Goal: Task Accomplishment & Management: Use online tool/utility

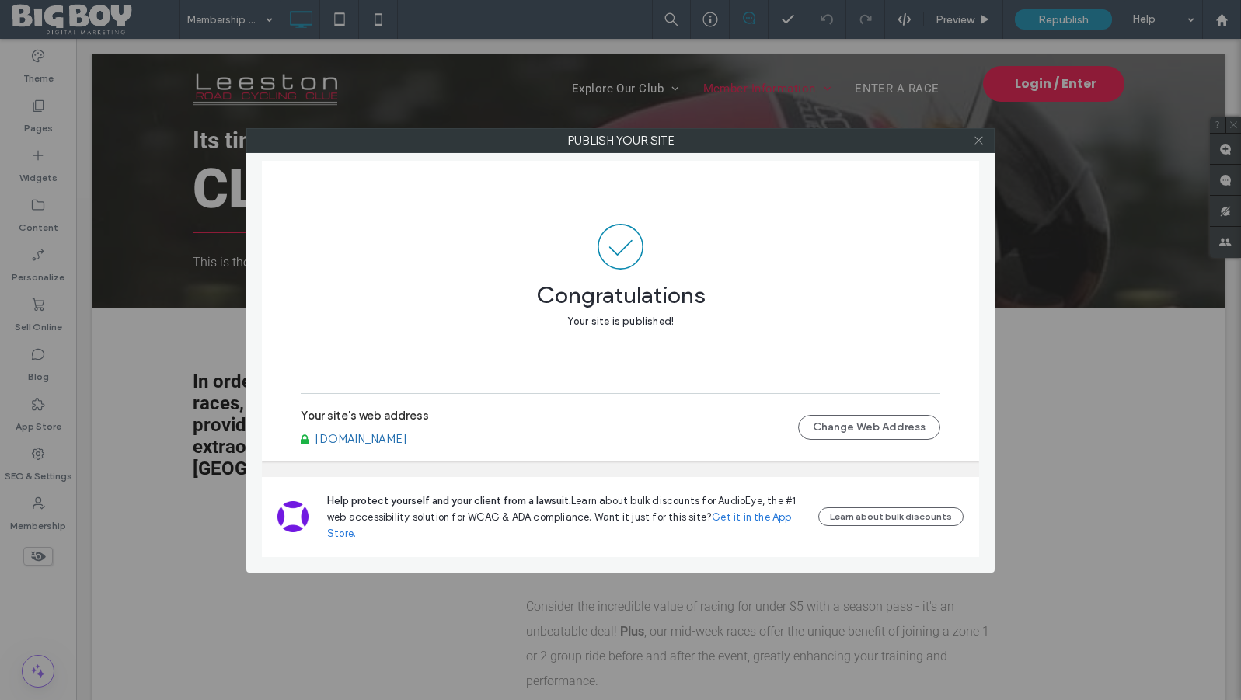
click at [978, 143] on icon at bounding box center [979, 140] width 12 height 12
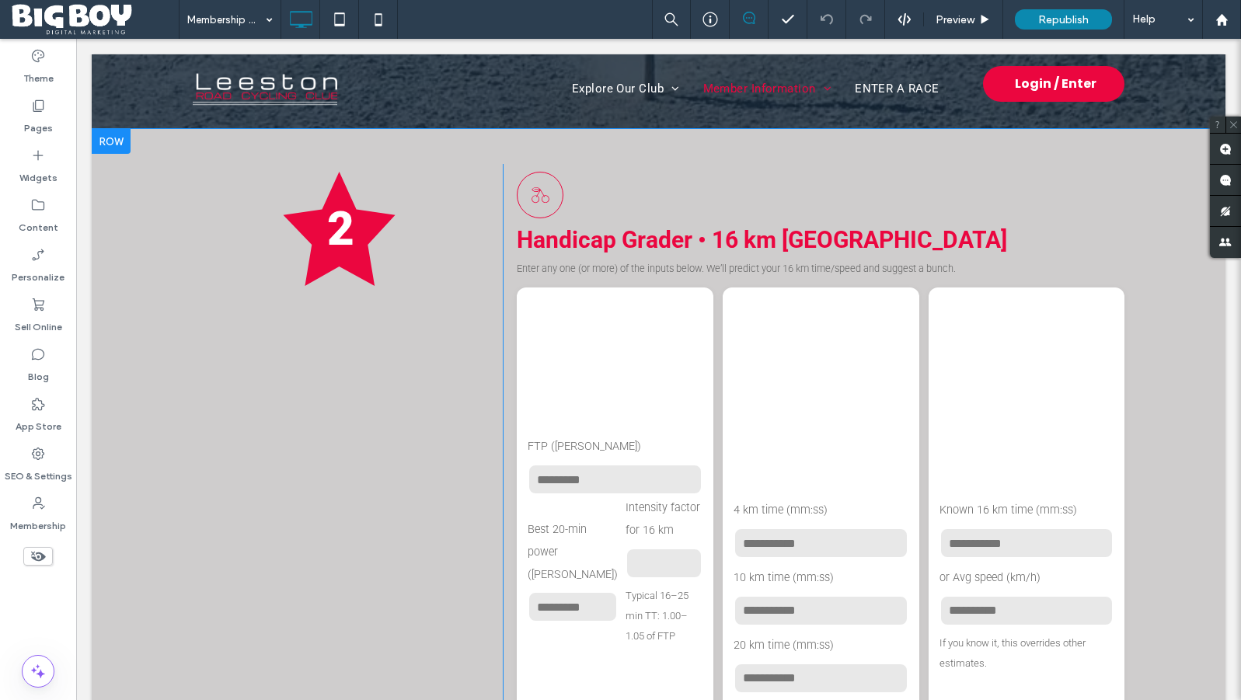
click at [812, 408] on h3 "Recent TT times" at bounding box center [821, 399] width 175 height 191
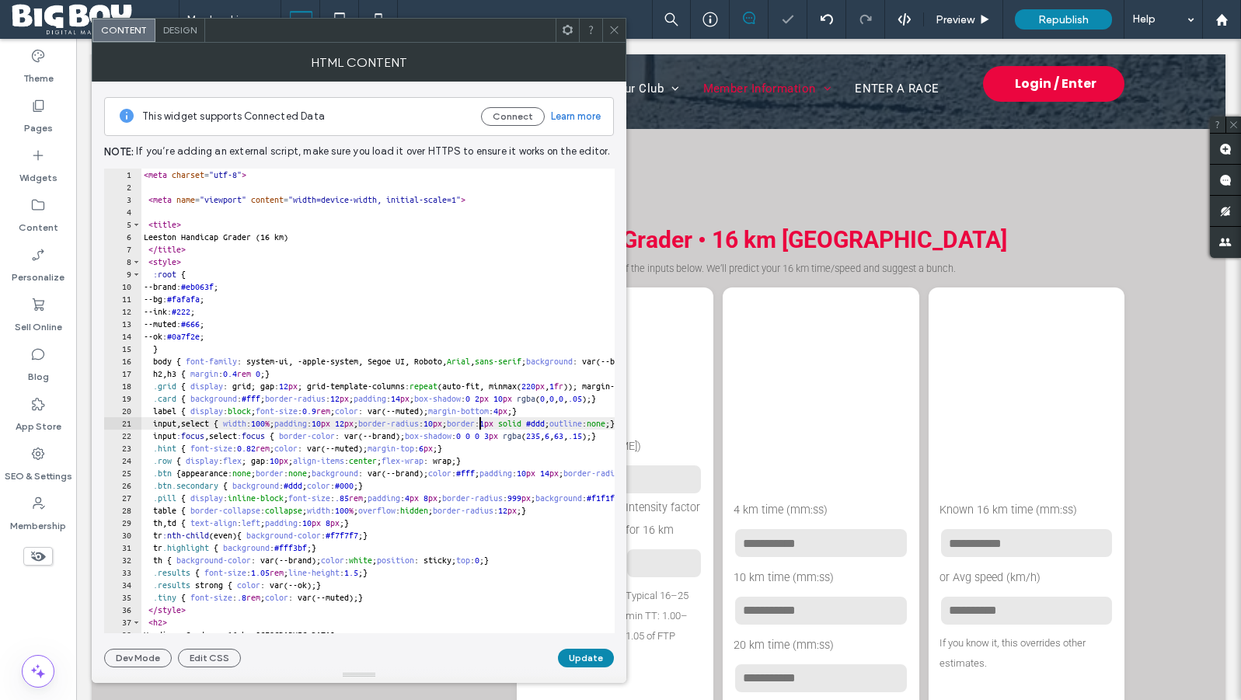
click at [478, 429] on div "< meta charset = "utf-8" > < meta name = "viewport" content = "width=device-wid…" at bounding box center [625, 414] width 969 height 490
type textarea "**********"
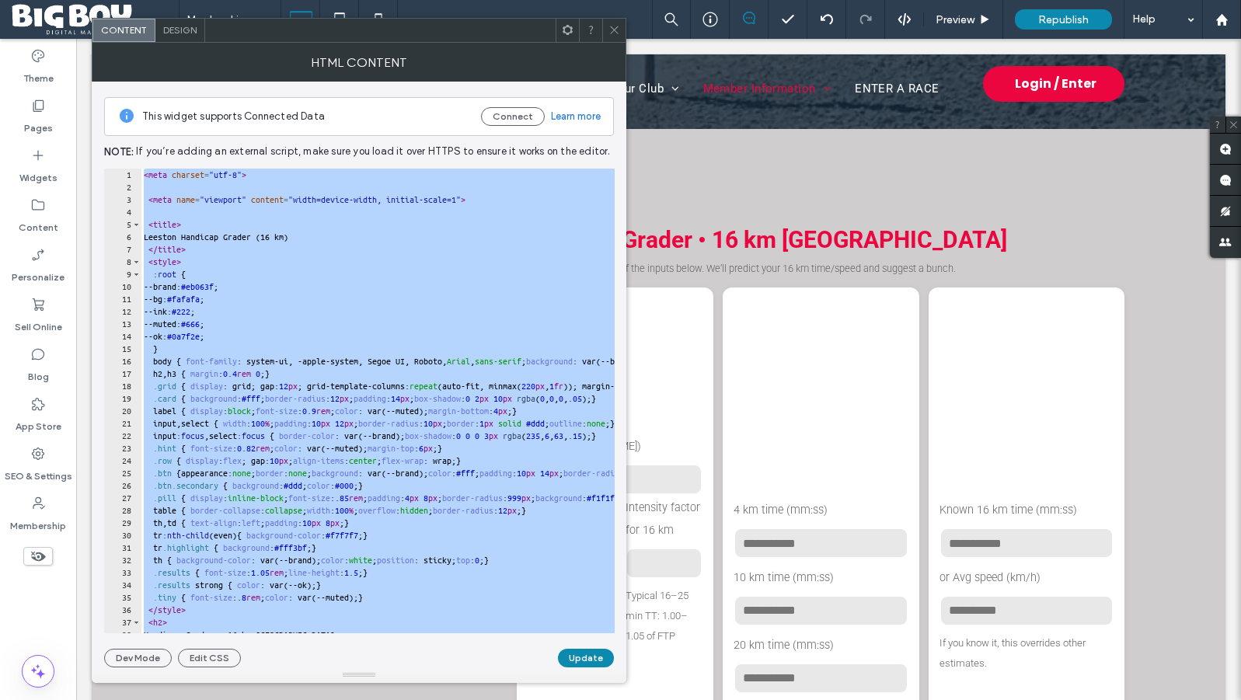
paste textarea "Cursor at row 521"
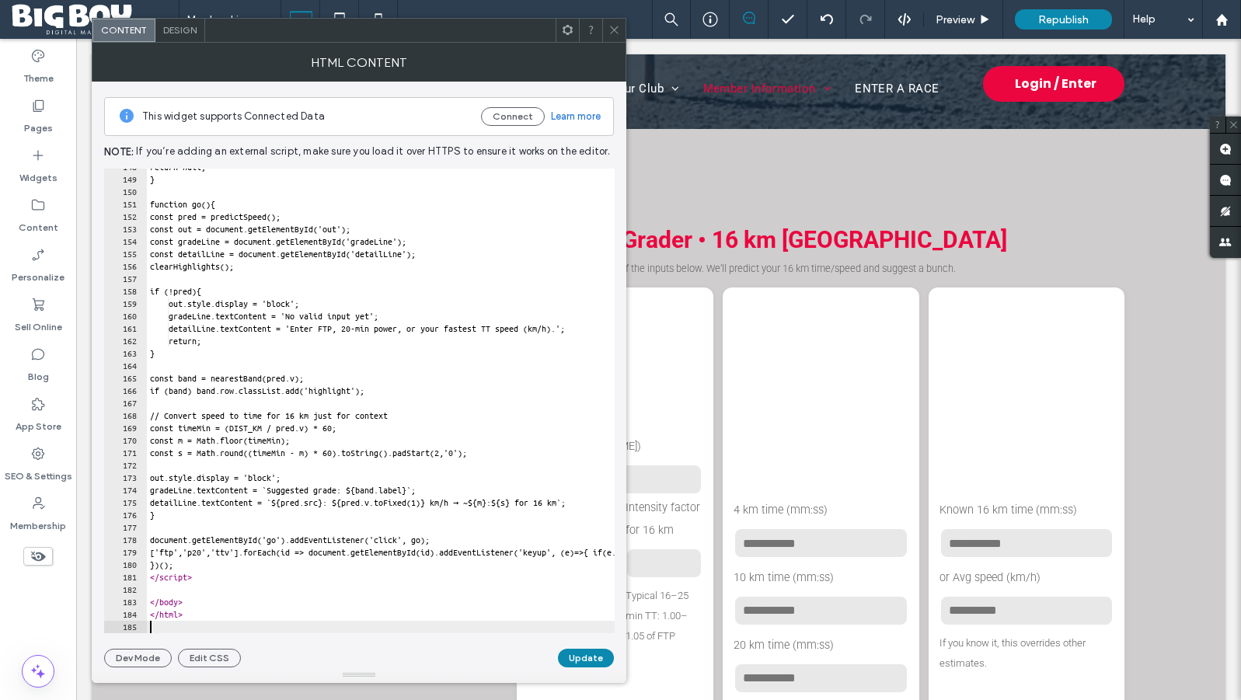
scroll to position [1836, 0]
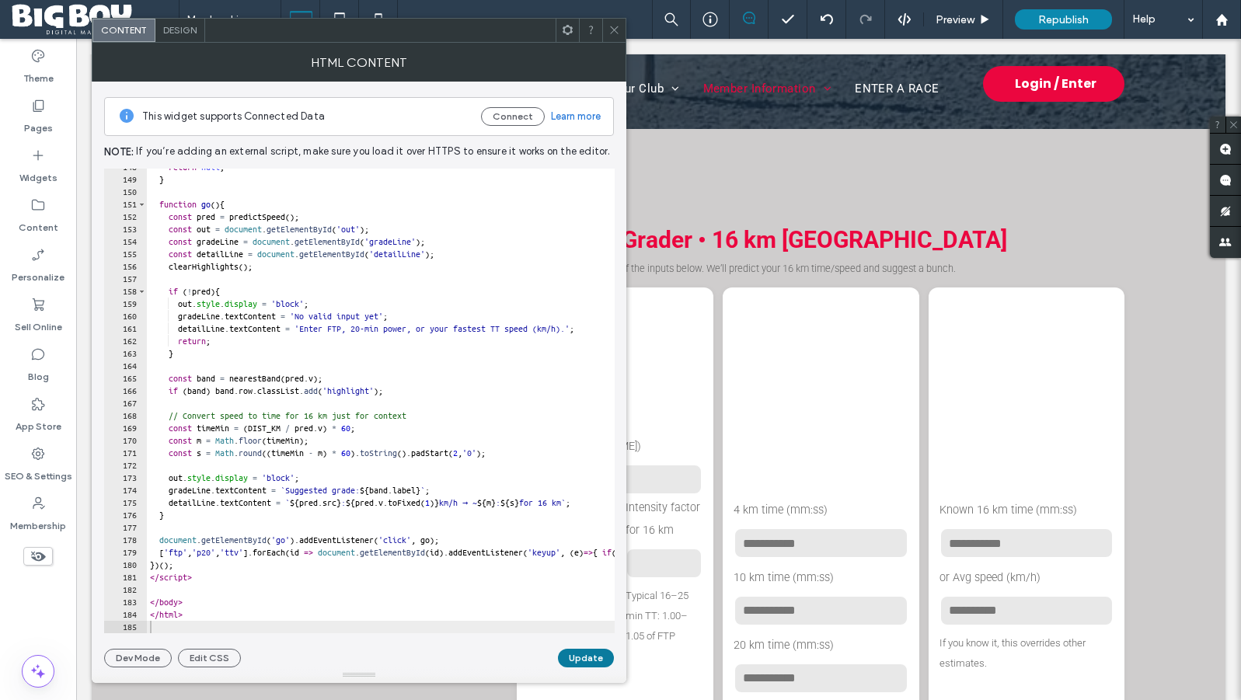
click at [580, 657] on button "Update" at bounding box center [586, 658] width 56 height 19
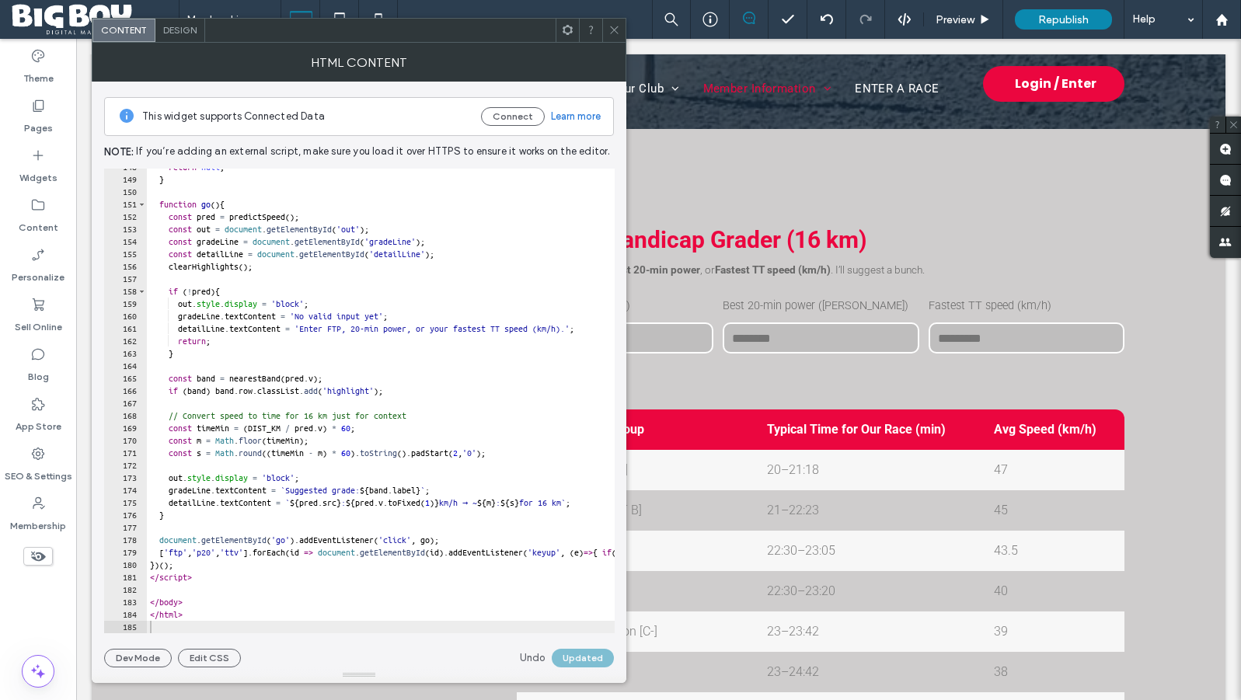
click at [617, 28] on icon at bounding box center [615, 30] width 12 height 12
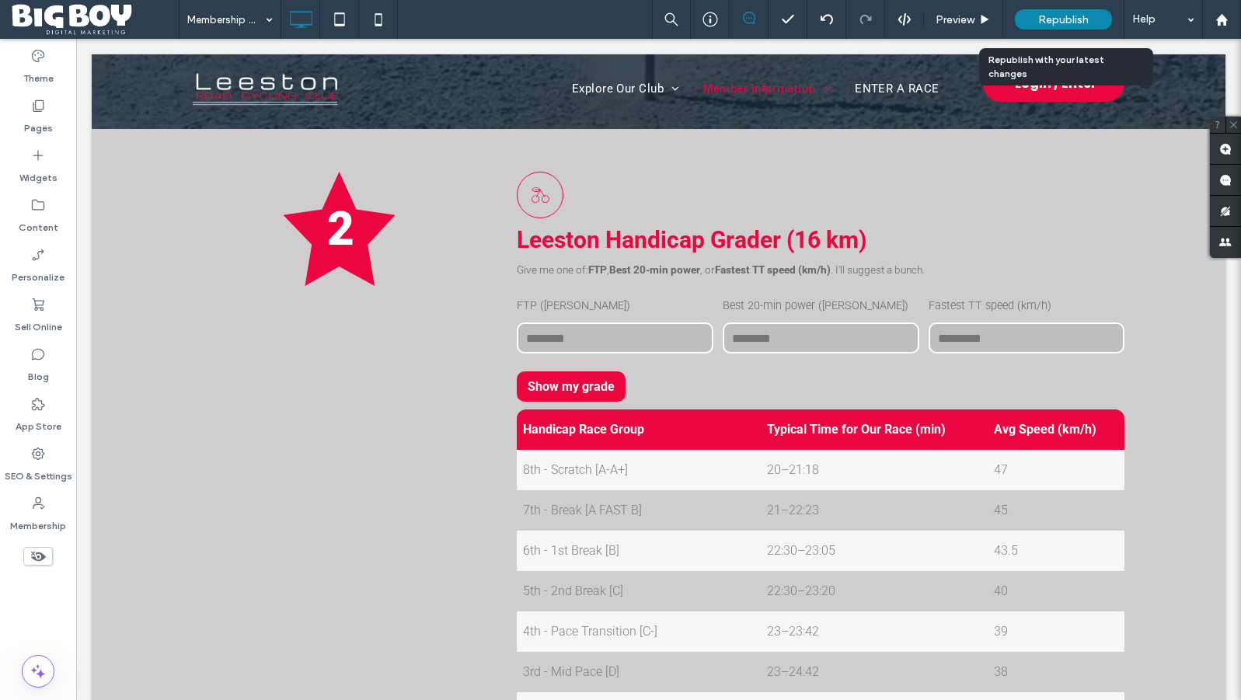
click at [1051, 21] on span "Republish" at bounding box center [1063, 19] width 51 height 13
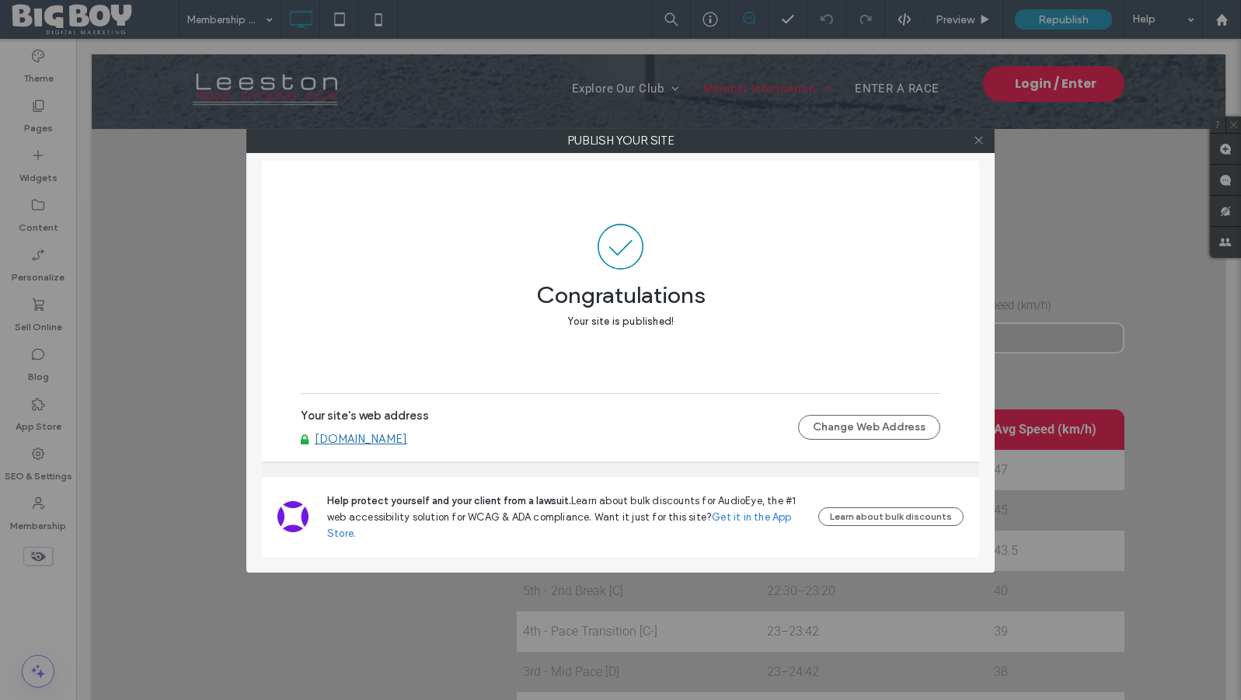
click at [979, 143] on icon at bounding box center [979, 140] width 12 height 12
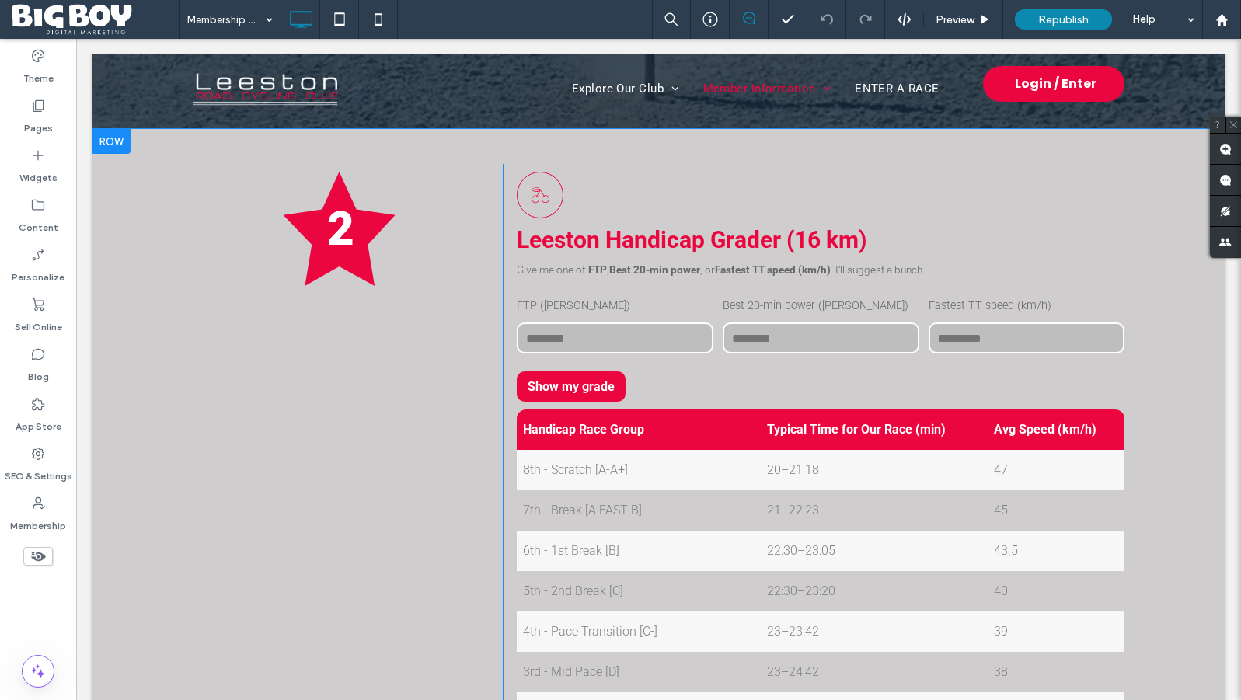
click at [810, 410] on th "Typical Time for Our Race (min)" at bounding box center [875, 430] width 228 height 40
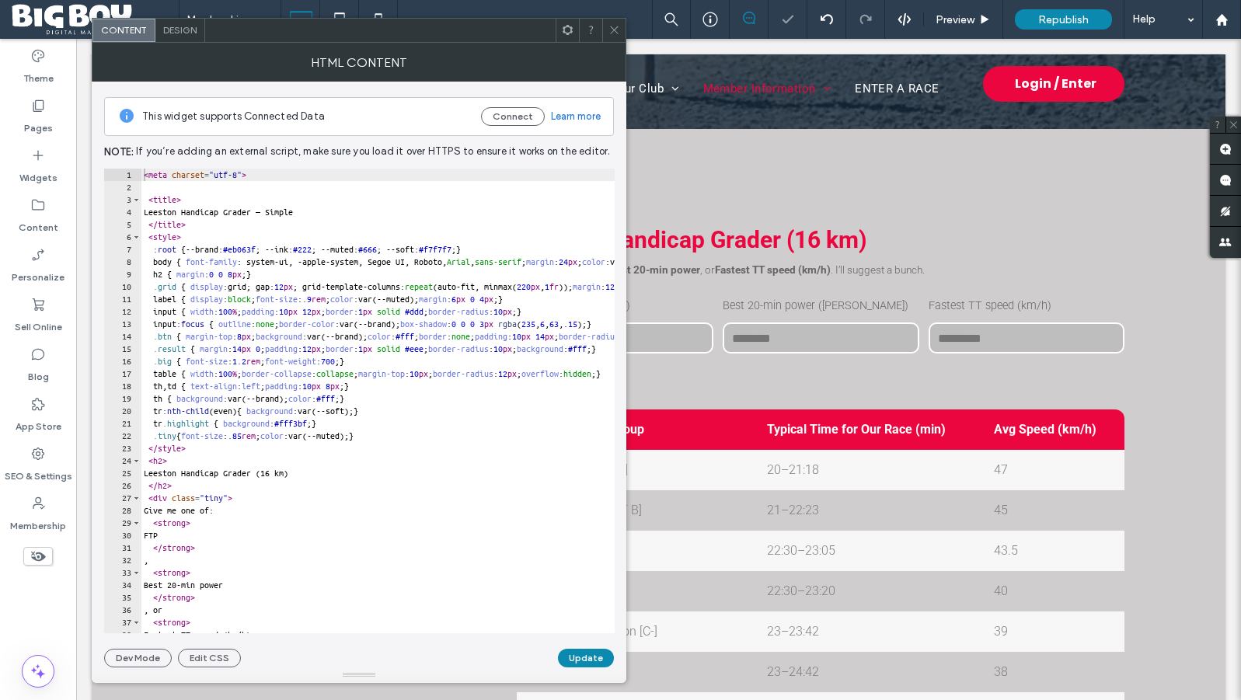
click at [448, 445] on div "< meta charset = "utf-8" > < title > Leeston Handicap Grader — Simple </ title …" at bounding box center [558, 414] width 835 height 490
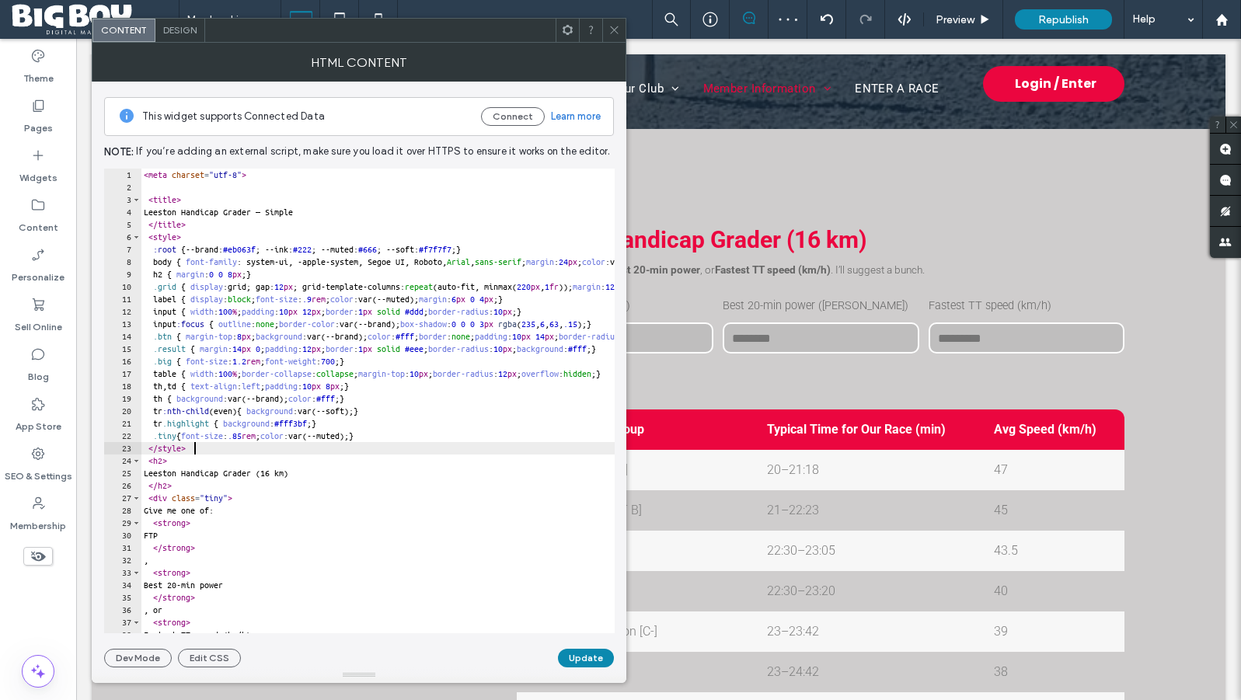
type textarea "**********"
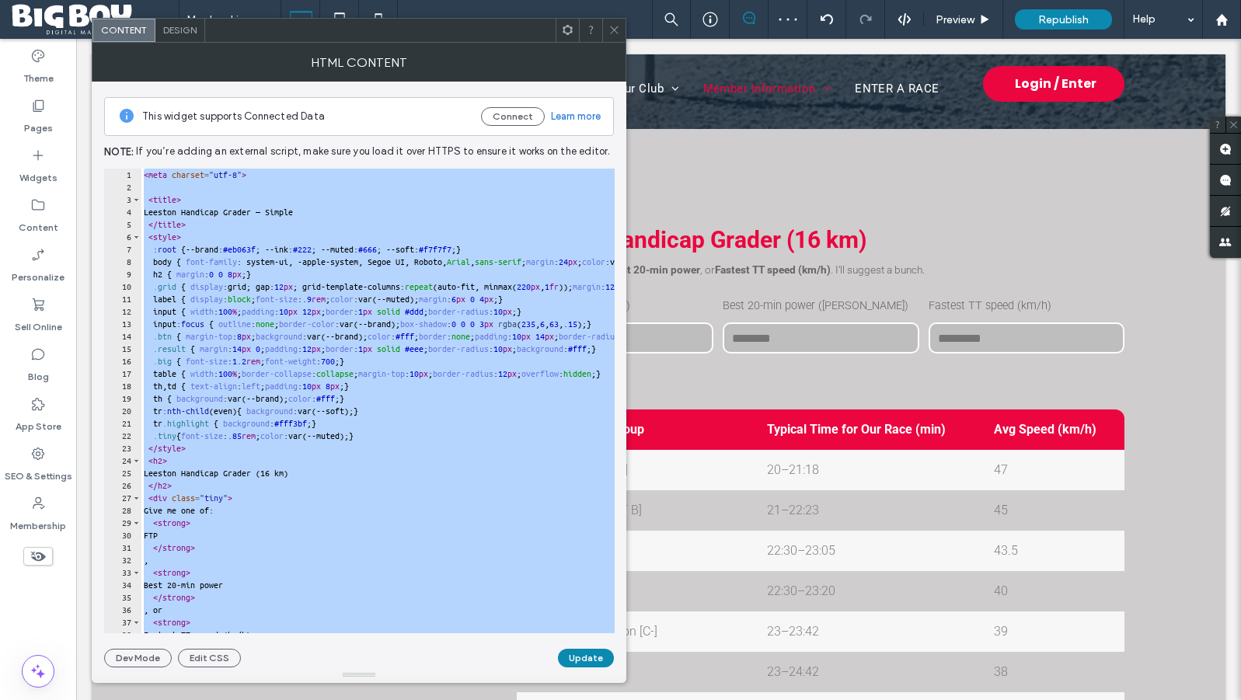
paste textarea "Cursor at row 277"
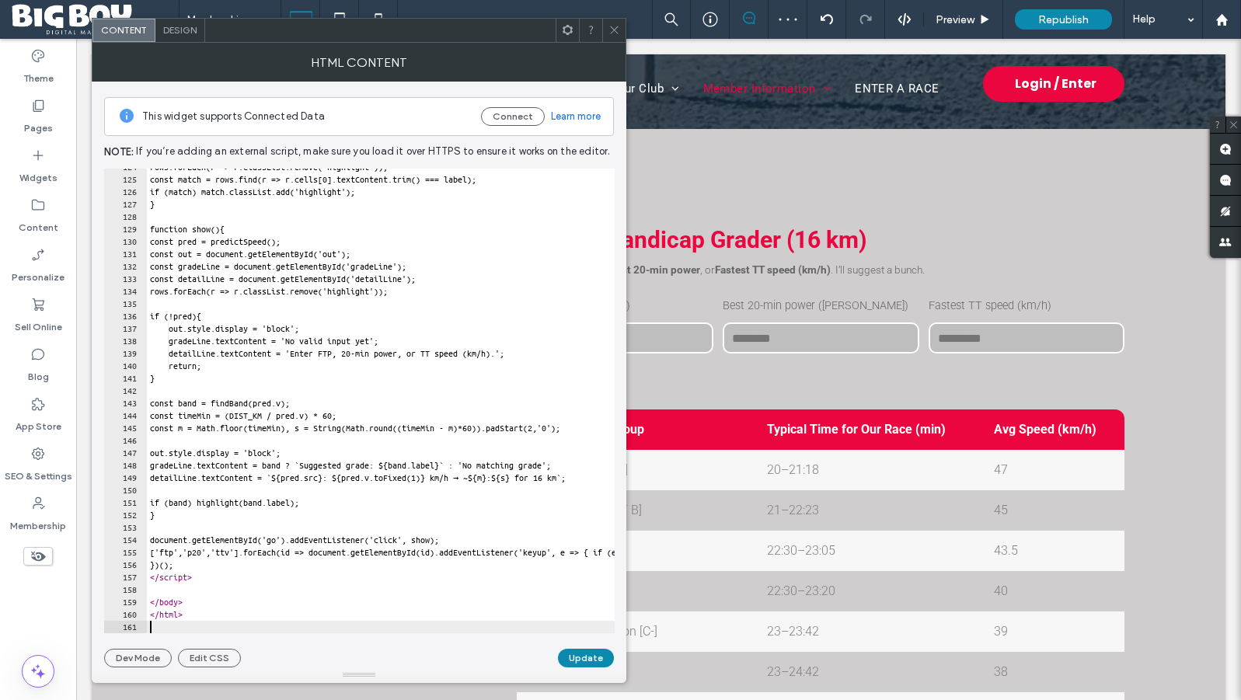
scroll to position [1537, 0]
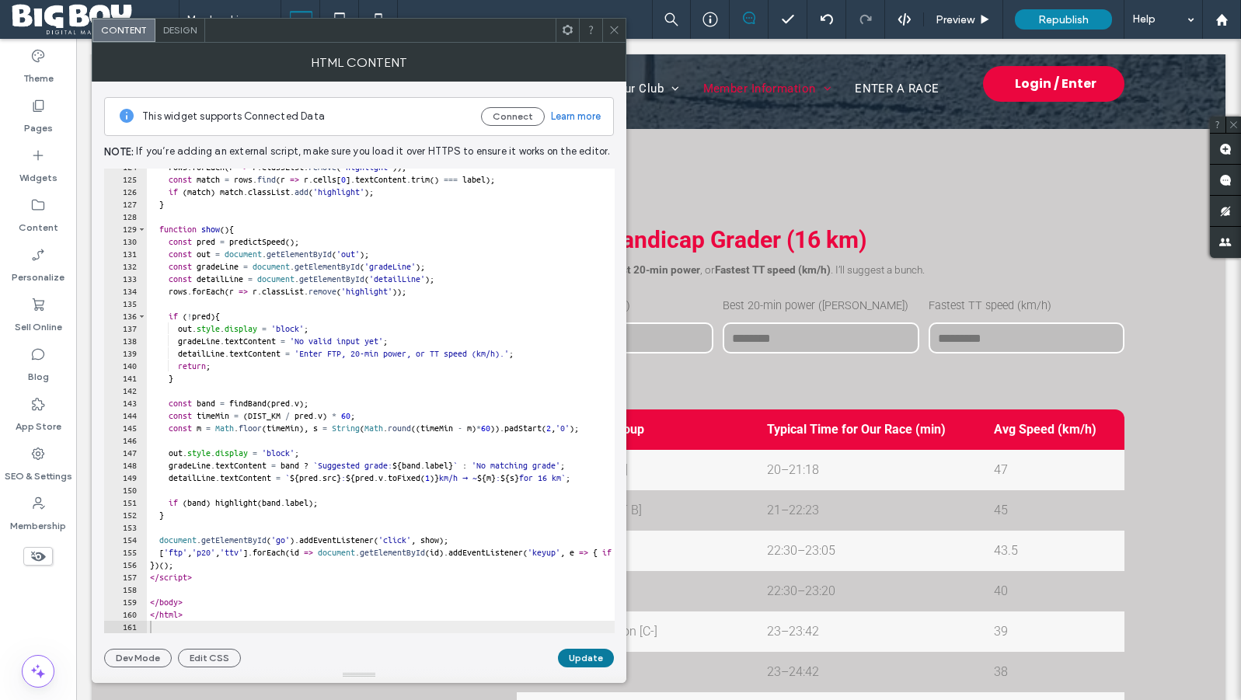
click at [586, 660] on button "Update" at bounding box center [586, 658] width 56 height 19
click at [618, 28] on icon at bounding box center [615, 30] width 12 height 12
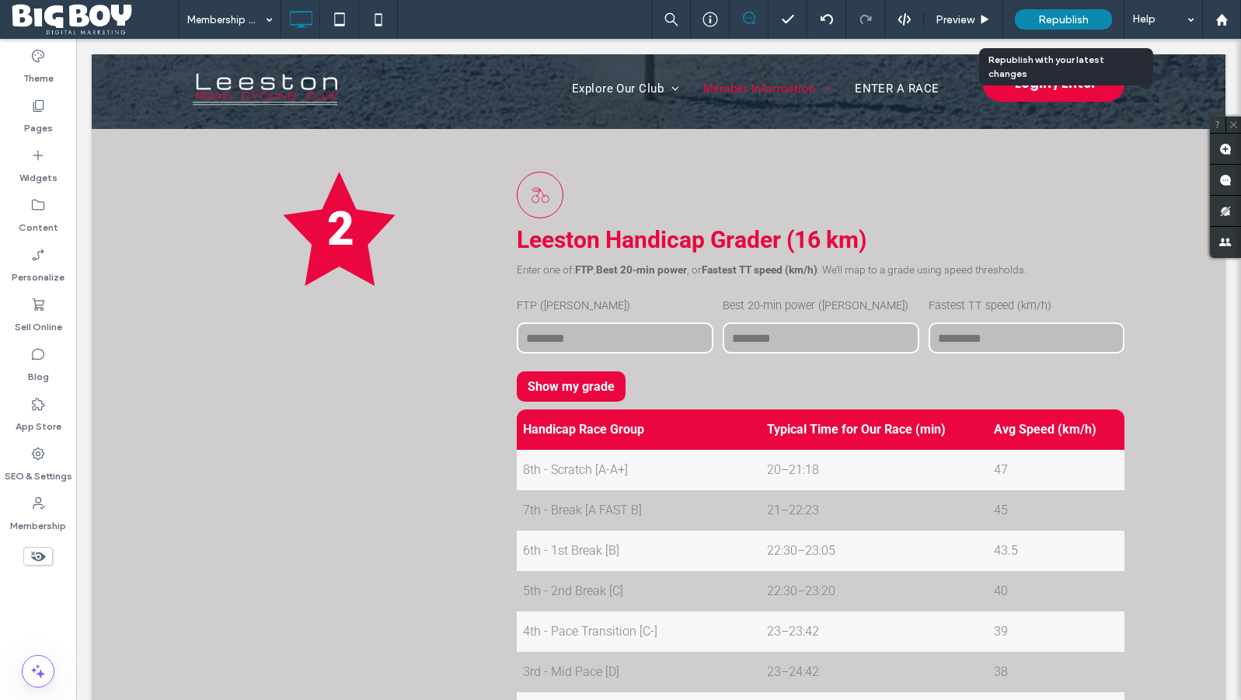
click at [1075, 20] on span "Republish" at bounding box center [1063, 19] width 51 height 13
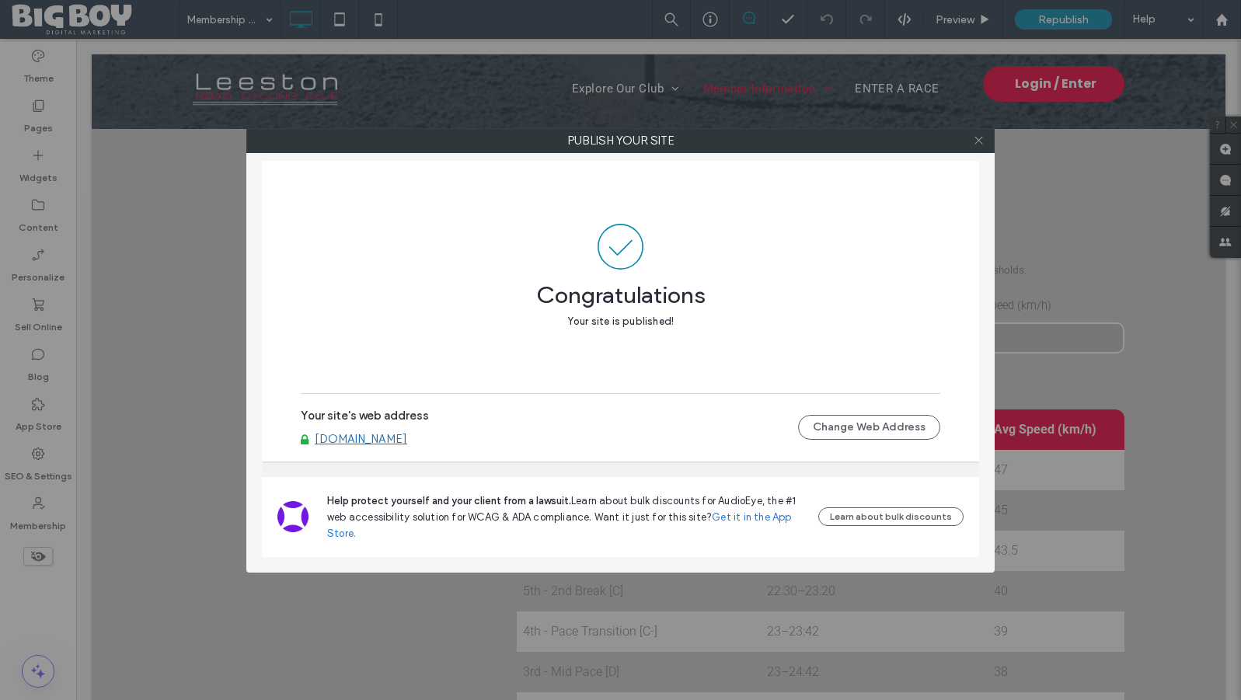
click at [980, 138] on icon at bounding box center [979, 140] width 12 height 12
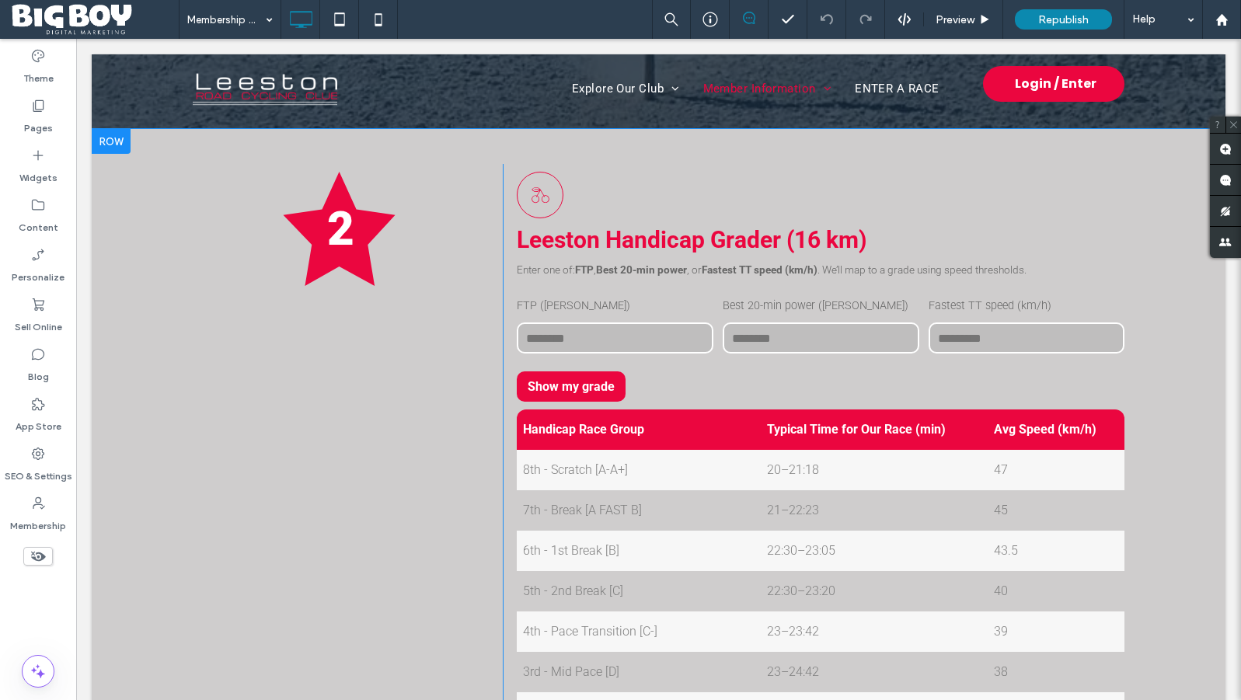
click at [831, 364] on div "Leeston Handicap Grader — Thresholds Leeston Handicap Grader (16 km) Enter one …" at bounding box center [821, 520] width 608 height 588
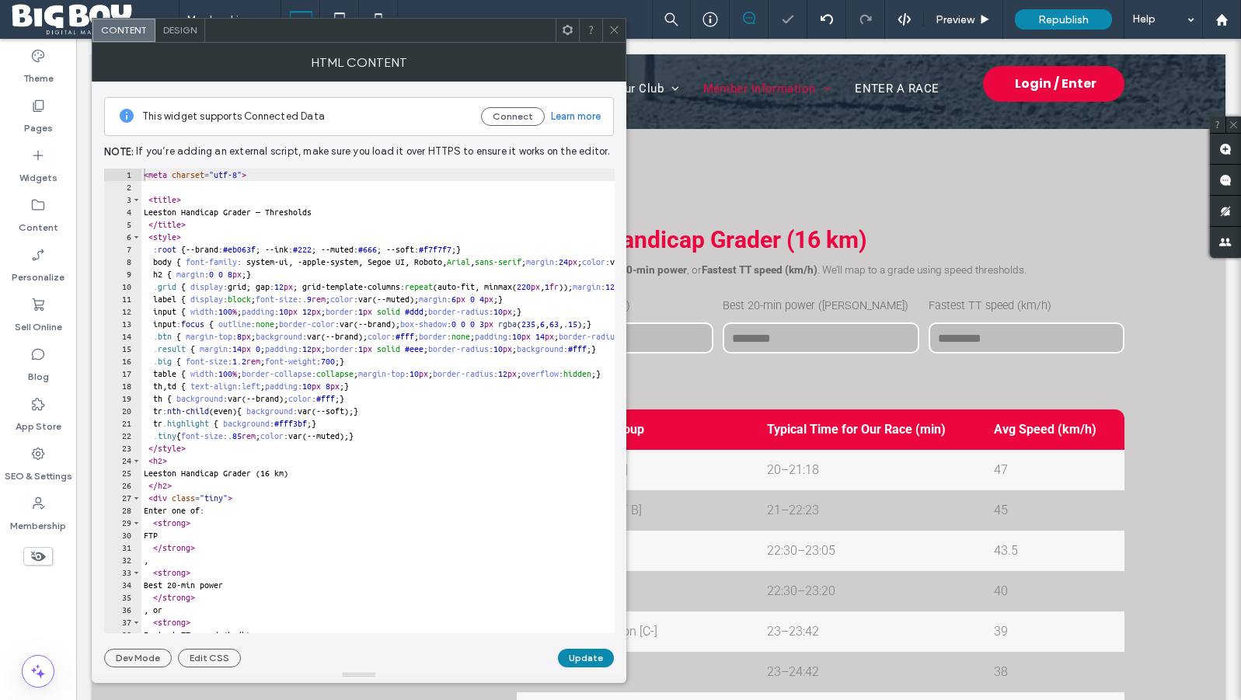
click at [446, 386] on div "< meta charset = "utf-8" > < title > Leeston Handicap Grader — Thresholds </ ti…" at bounding box center [558, 414] width 835 height 490
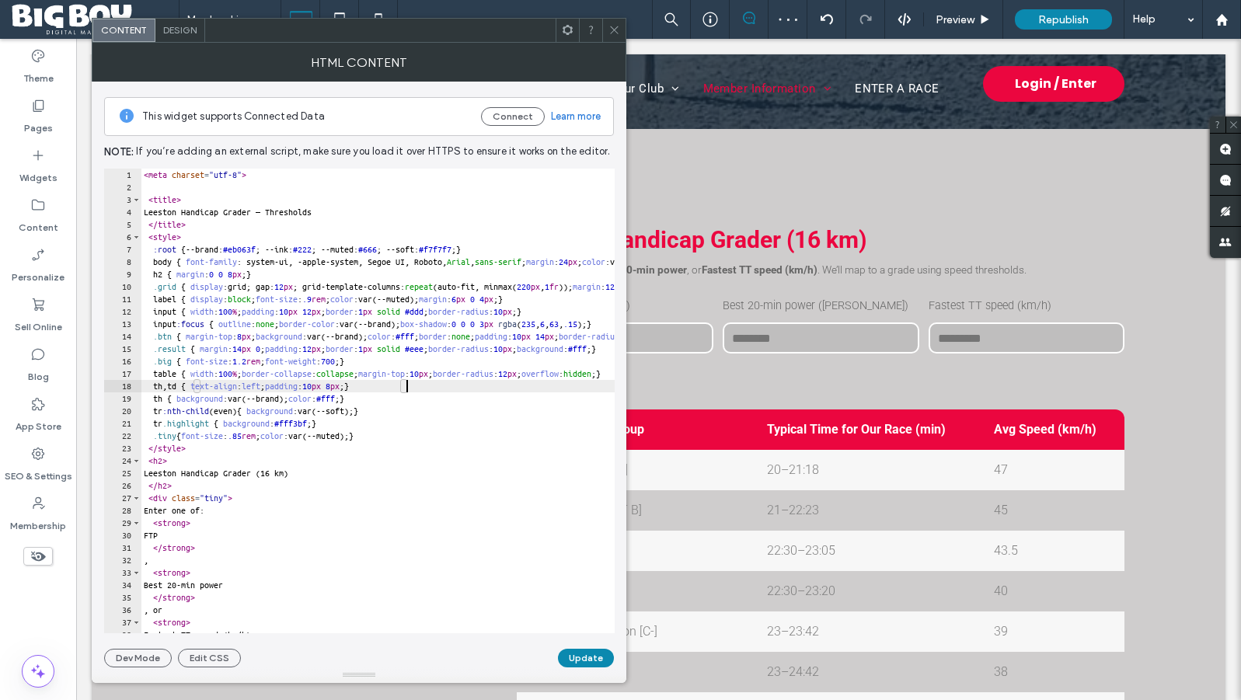
type textarea "**********"
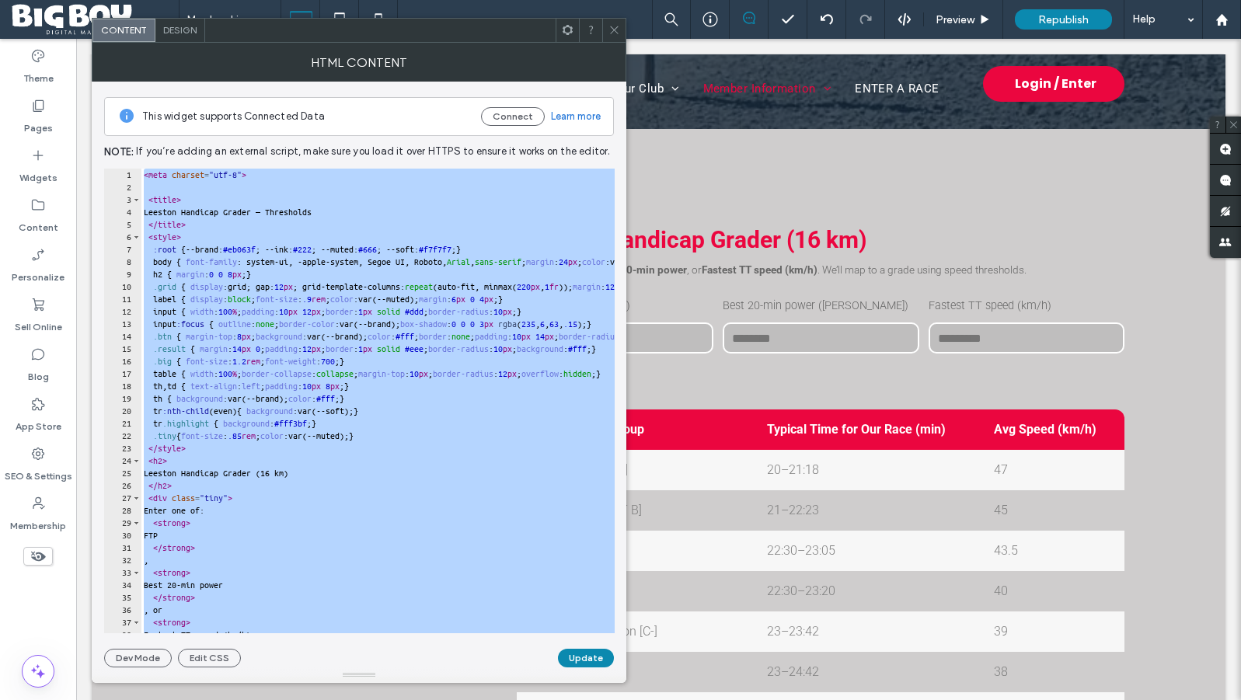
paste textarea "Cursor at row 258"
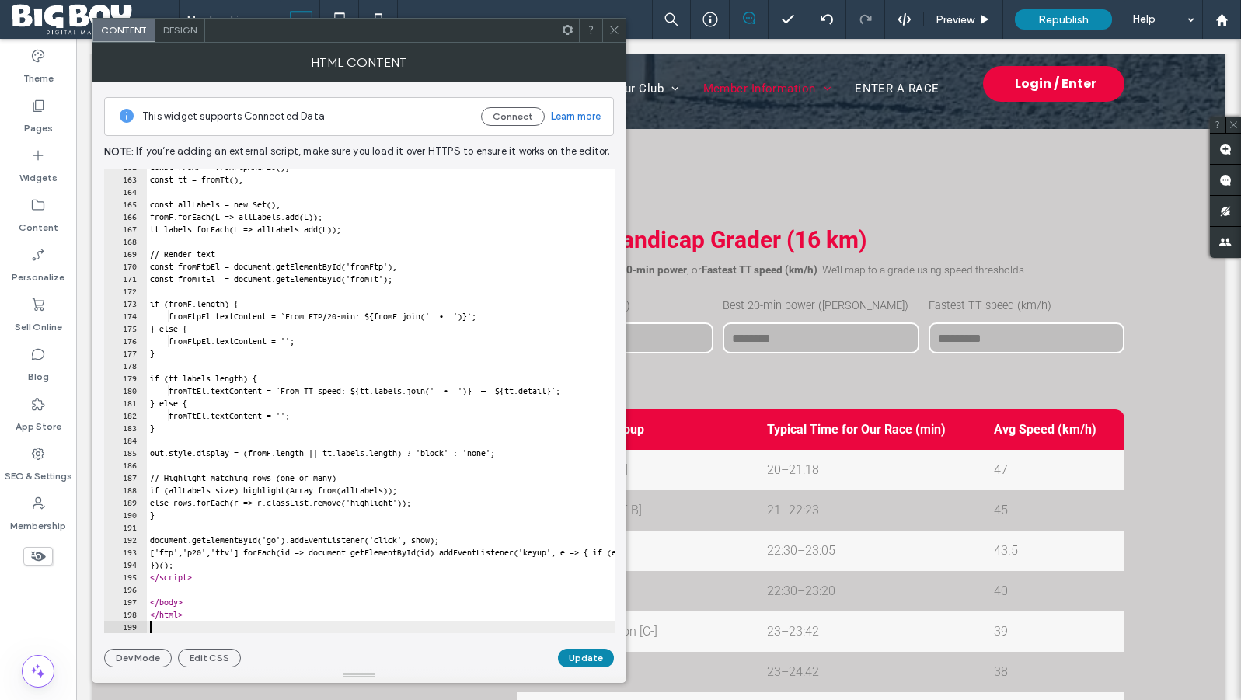
scroll to position [2010, 0]
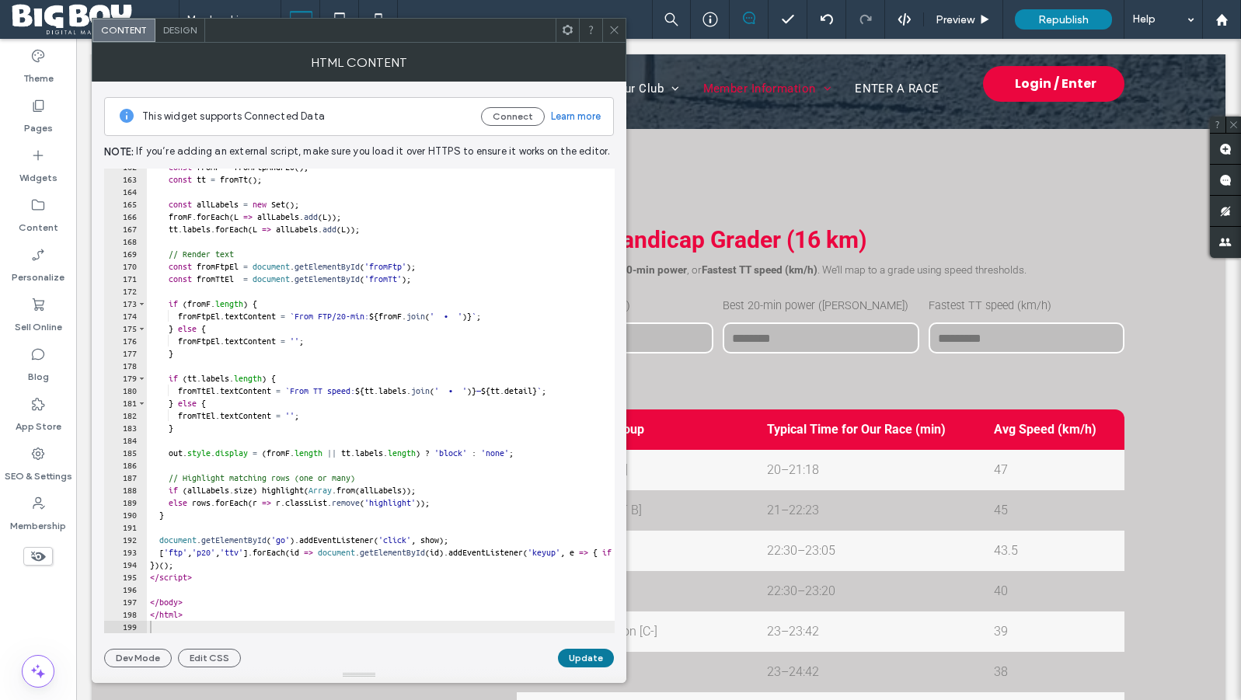
click at [584, 659] on button "Update" at bounding box center [586, 658] width 56 height 19
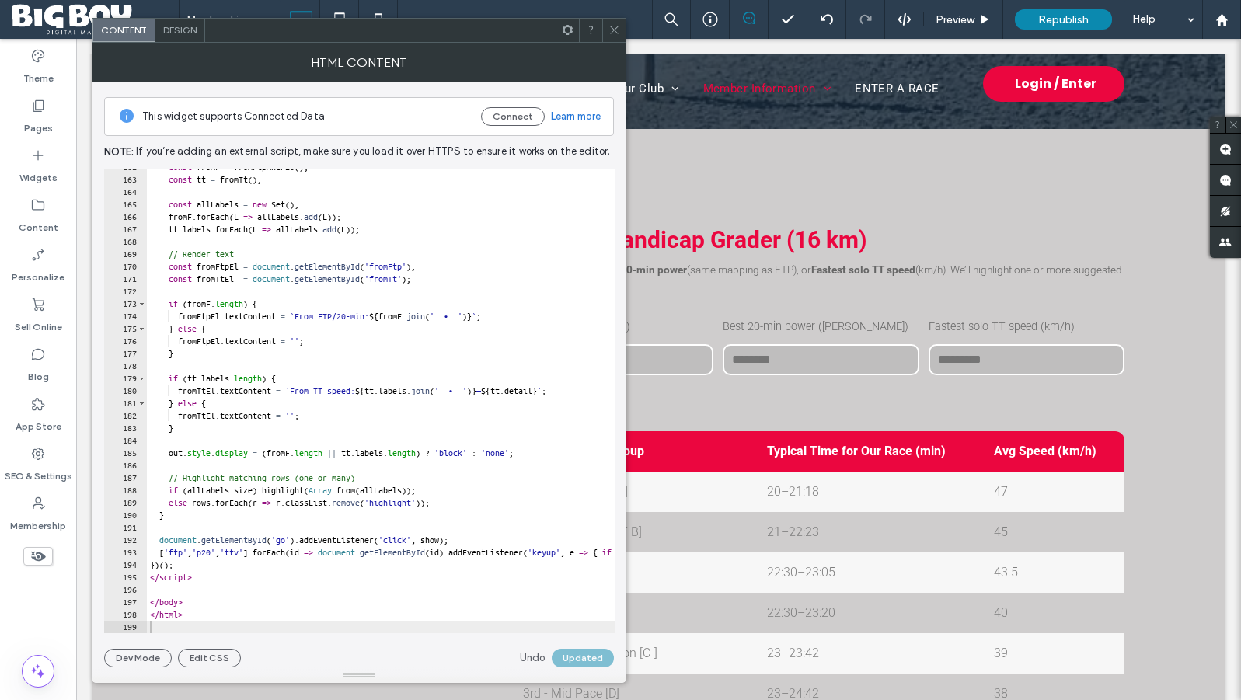
click at [613, 26] on icon at bounding box center [615, 30] width 12 height 12
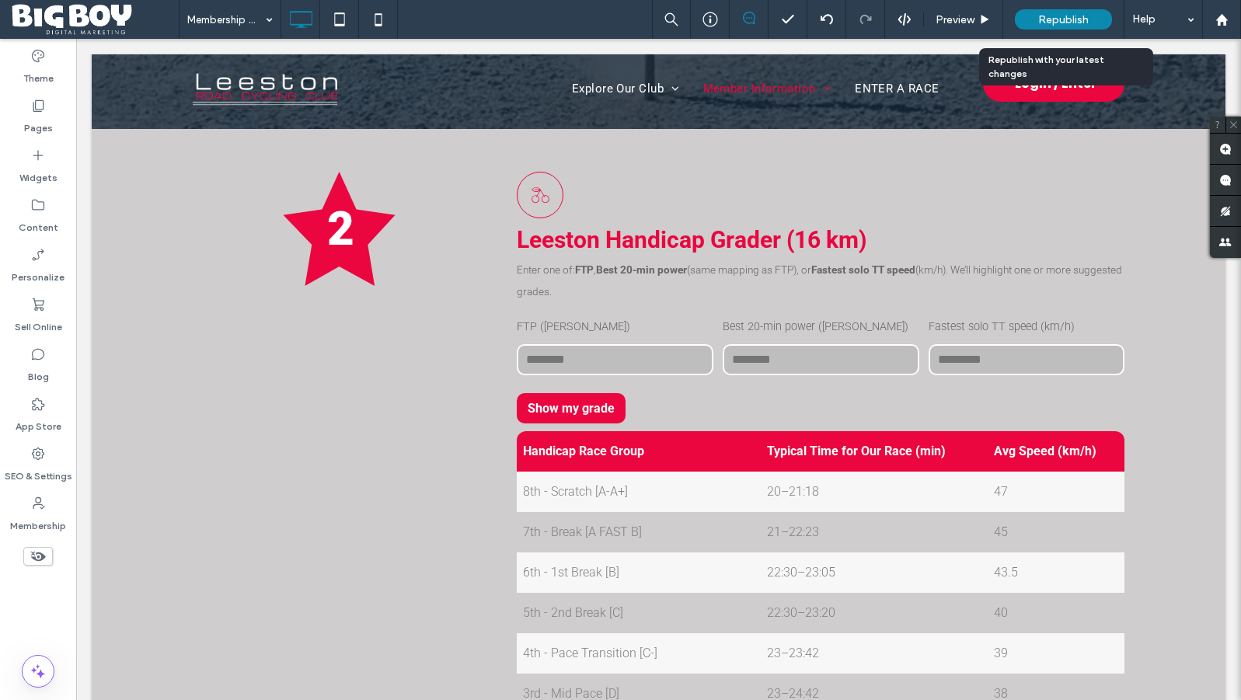
click at [1073, 22] on span "Republish" at bounding box center [1063, 19] width 51 height 13
